Goal: Check status: Check status

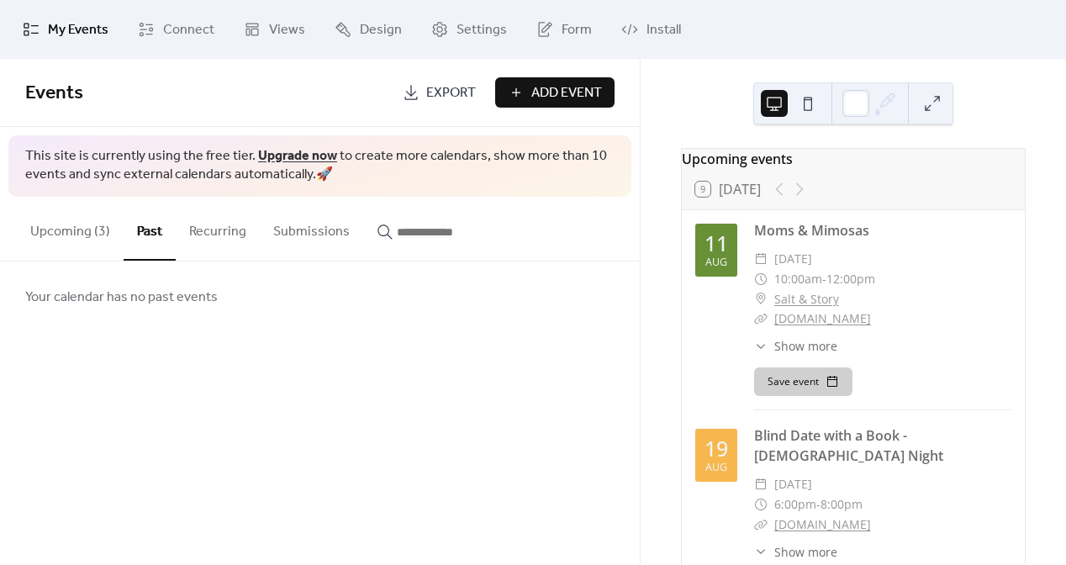
click at [155, 224] on button "Past" at bounding box center [150, 229] width 52 height 64
click at [77, 232] on button "Upcoming (3)" at bounding box center [70, 228] width 107 height 62
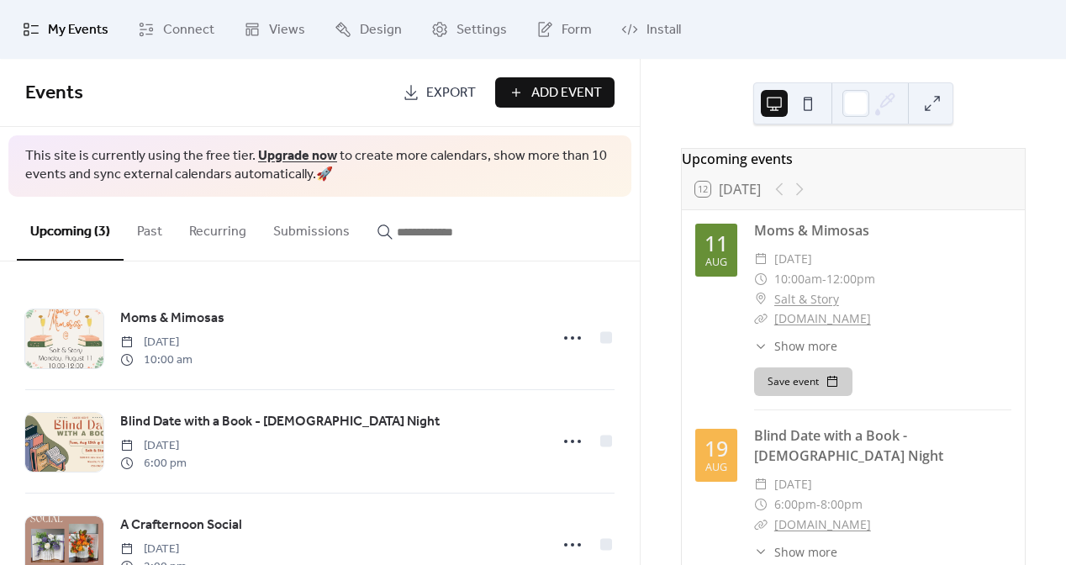
click at [148, 232] on button "Past" at bounding box center [150, 228] width 52 height 62
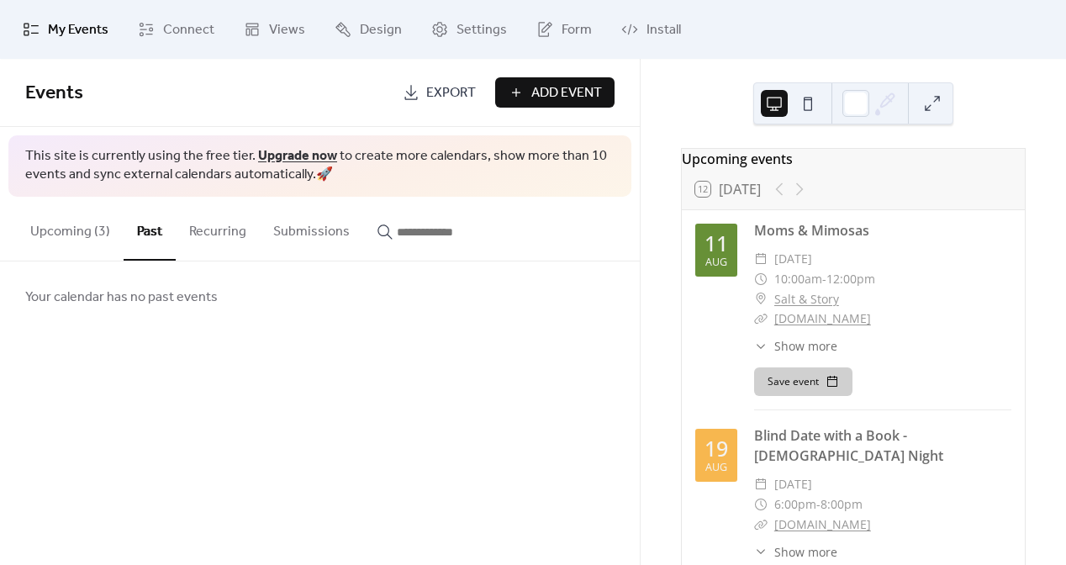
click at [75, 234] on button "Upcoming (3)" at bounding box center [70, 228] width 107 height 62
